Goal: Information Seeking & Learning: Find specific fact

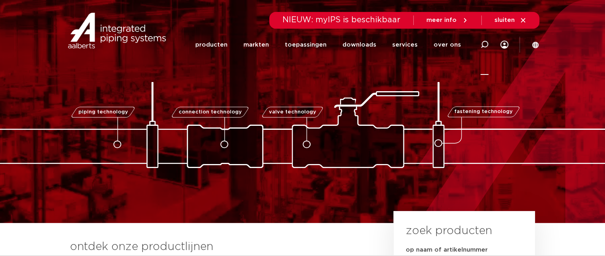
click at [482, 46] on icon at bounding box center [485, 45] width 8 height 8
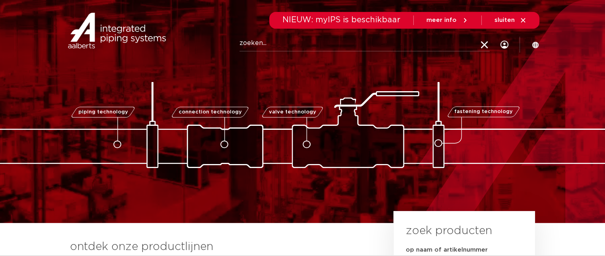
paste input "6193451"
type input "6193451"
click button "Zoeken" at bounding box center [0, 0] width 0 height 0
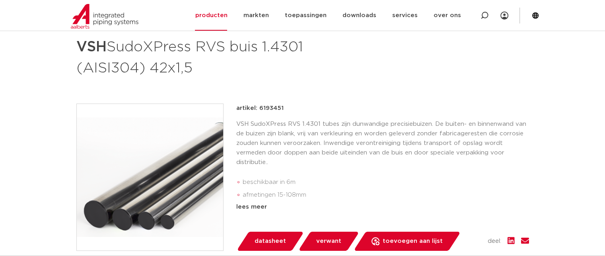
scroll to position [80, 0]
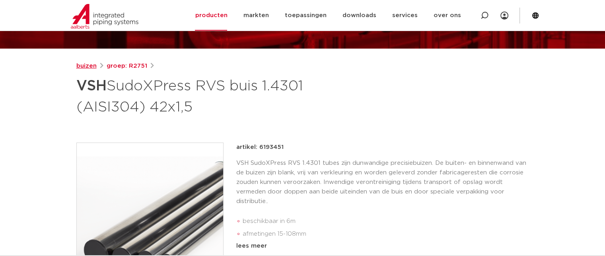
click at [89, 63] on link "buizen" at bounding box center [86, 66] width 20 height 10
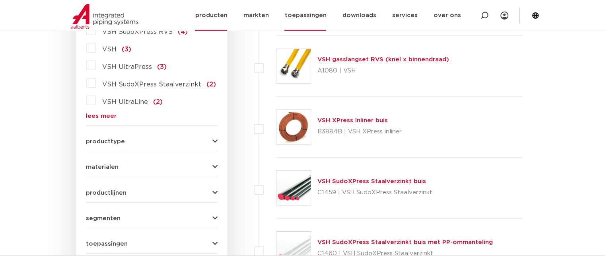
scroll to position [219, 0]
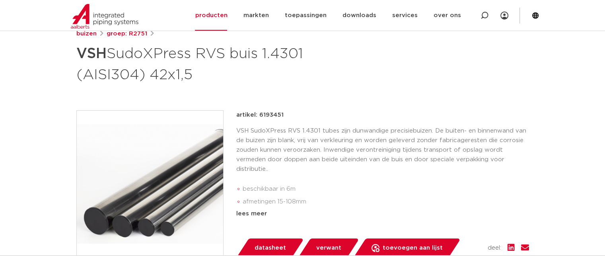
scroll to position [119, 0]
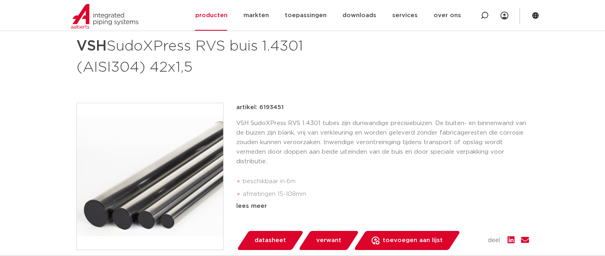
click at [272, 105] on p "artikel: 6193451" at bounding box center [259, 108] width 47 height 10
copy p "6193451"
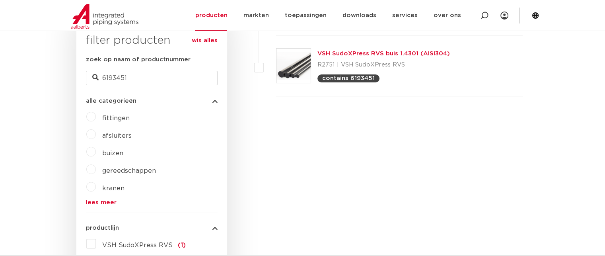
click at [354, 54] on link "VSH SudoXPress RVS buis 1.4301 (AISI304)" at bounding box center [384, 54] width 133 height 6
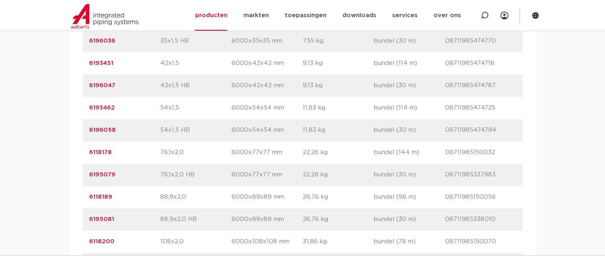
scroll to position [796, 0]
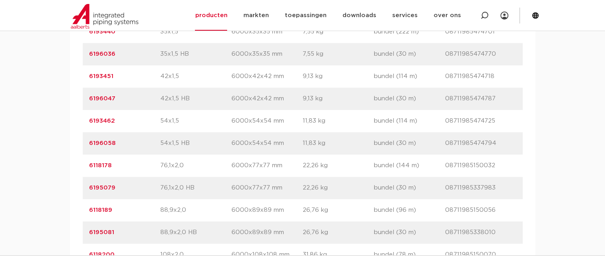
drag, startPoint x: 125, startPoint y: 74, endPoint x: 84, endPoint y: 73, distance: 41.0
click at [84, 73] on div "artikelnummer 6193451 afmeting 42x1,5 afmetingen 6000x42x42 mm gewicht 9,13 kg …" at bounding box center [303, 76] width 440 height 22
copy link "6193451"
click at [92, 9] on img at bounding box center [105, 16] width 68 height 25
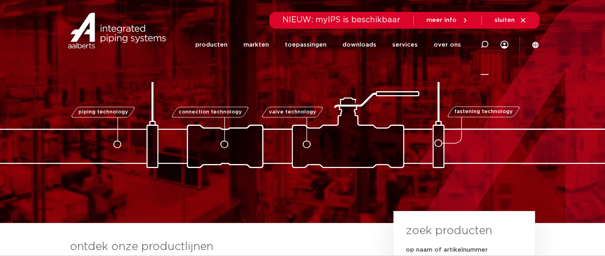
click at [487, 43] on icon at bounding box center [485, 45] width 8 height 8
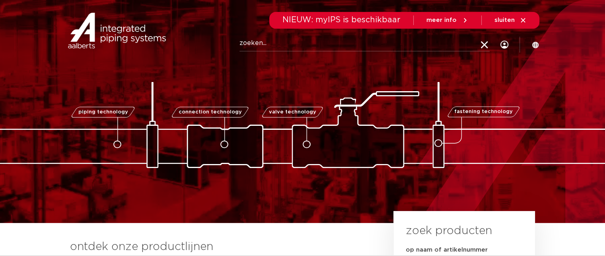
paste input "0529498"
type input "0529498"
click button "Zoeken" at bounding box center [0, 0] width 0 height 0
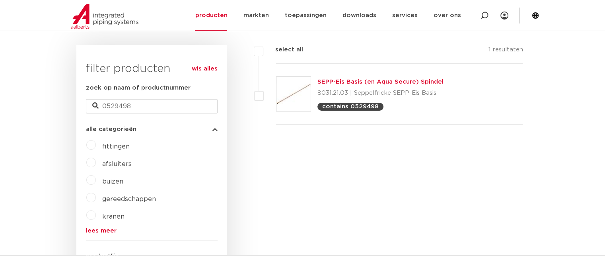
scroll to position [139, 0]
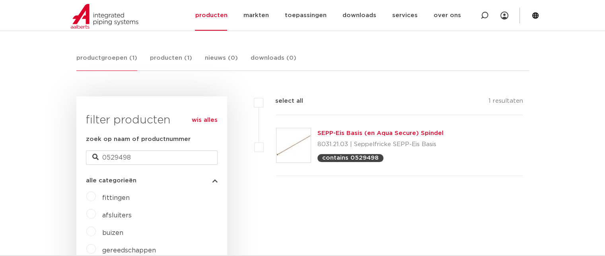
click at [333, 132] on link "SEPP-Eis Basis (en Aqua Secure) Spindel" at bounding box center [381, 133] width 126 height 6
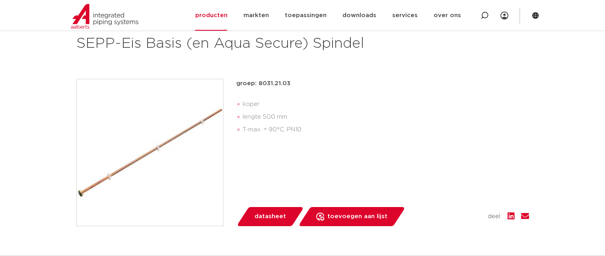
scroll to position [159, 0]
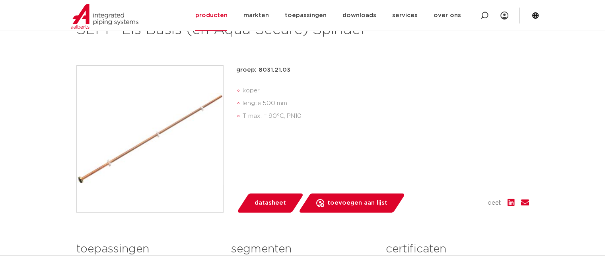
click at [360, 142] on div "groep: 8031.21.03 koper lengte 500 mm T-max. = 90°C, PN10 lees meer [PERSON_NAM…" at bounding box center [382, 138] width 293 height 147
click at [81, 20] on img at bounding box center [105, 16] width 68 height 25
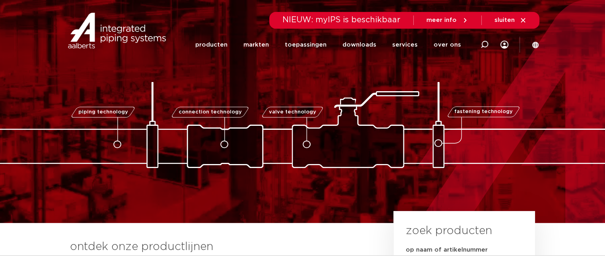
drag, startPoint x: 486, startPoint y: 46, endPoint x: 341, endPoint y: 2, distance: 151.5
click at [486, 46] on icon at bounding box center [485, 45] width 8 height 8
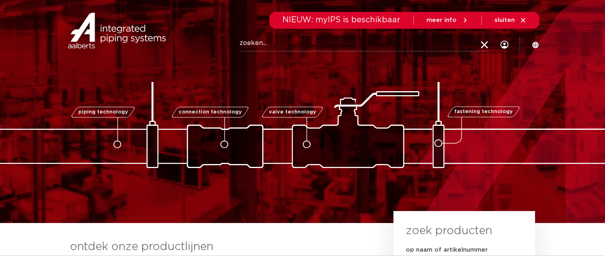
paste input "6209951"
type input "6209951"
click button "Zoeken" at bounding box center [0, 0] width 0 height 0
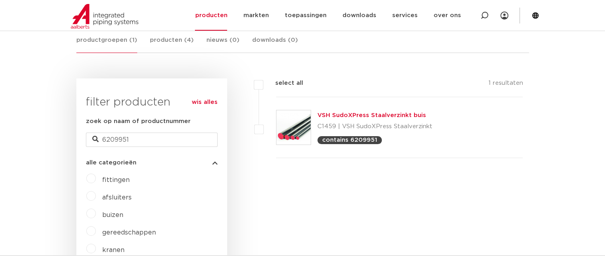
click at [336, 117] on link "VSH SudoXPress Staalverzinkt buis" at bounding box center [372, 115] width 109 height 6
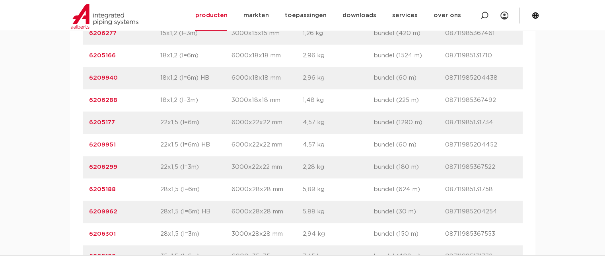
scroll to position [717, 0]
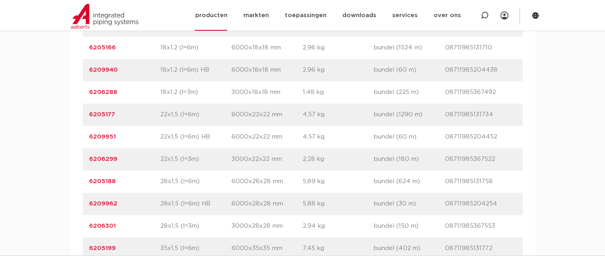
click at [489, 18] on div at bounding box center [485, 15] width 32 height 31
paste input "SH XPRESS RVS 304 90 GR BOCHTKOPP. S-PRX 42X42"
type input "SH XPRESS RVS 304 90 GR BOCHTKOPP. S-PRX 42X42"
click button "Zoeken" at bounding box center [0, 0] width 0 height 0
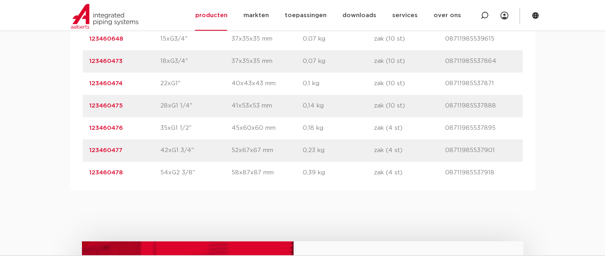
scroll to position [597, 0]
